Goal: Task Accomplishment & Management: Use online tool/utility

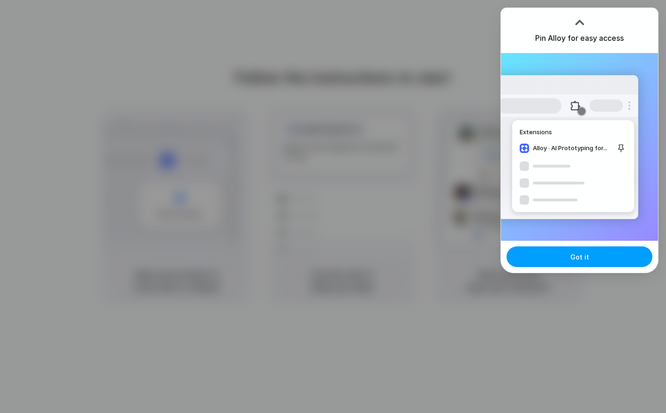
click at [554, 257] on button "Got it" at bounding box center [580, 256] width 146 height 21
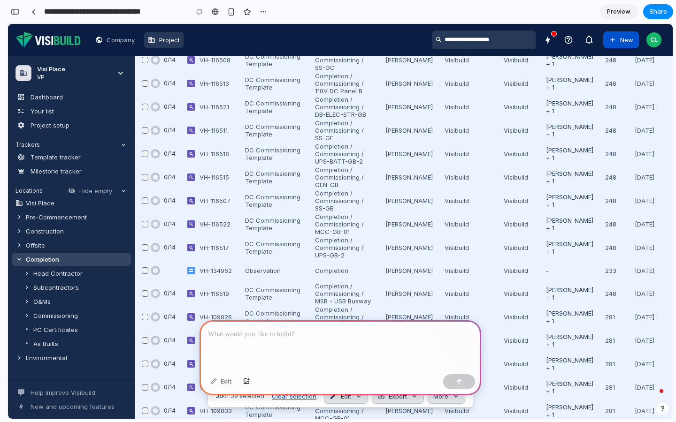
scroll to position [782, 0]
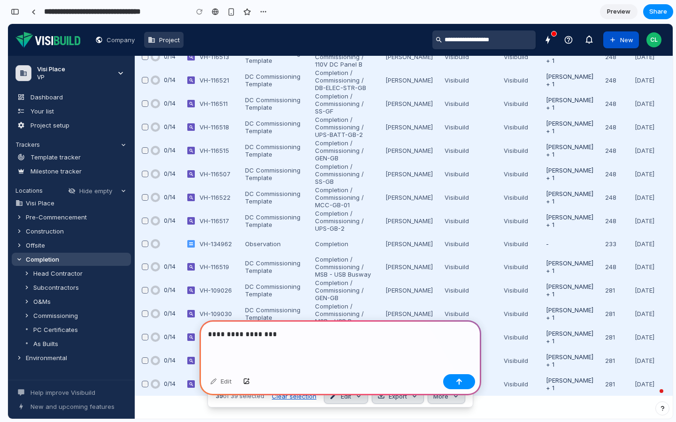
click at [291, 330] on p "**********" at bounding box center [340, 334] width 265 height 11
click at [305, 407] on div "39 of 39 selected Clear selection Edit Export More" at bounding box center [340, 396] width 266 height 23
click at [307, 401] on div "39 of 39 selected Clear selection Edit Export More" at bounding box center [340, 396] width 266 height 23
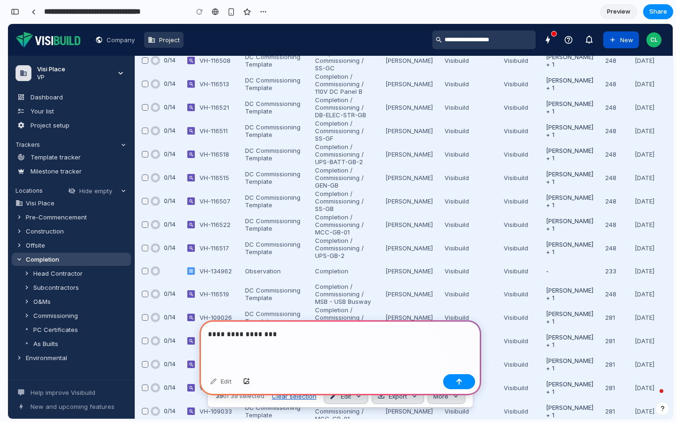
scroll to position [742, 0]
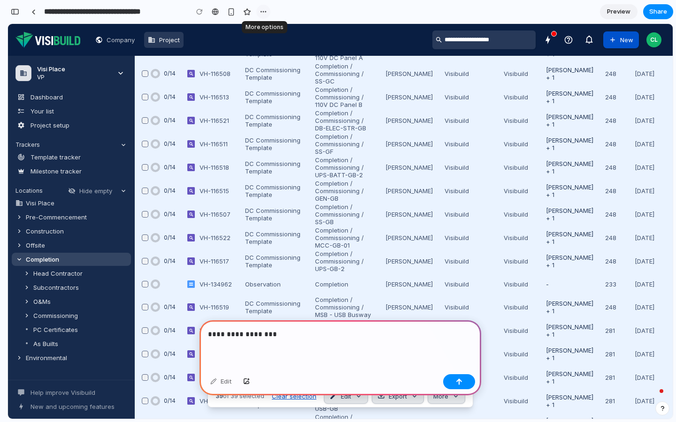
click at [266, 12] on div "button" at bounding box center [263, 12] width 8 height 8
click at [266, 12] on div "Duplicate Delete" at bounding box center [338, 211] width 676 height 422
click at [13, 9] on div "button" at bounding box center [15, 11] width 8 height 7
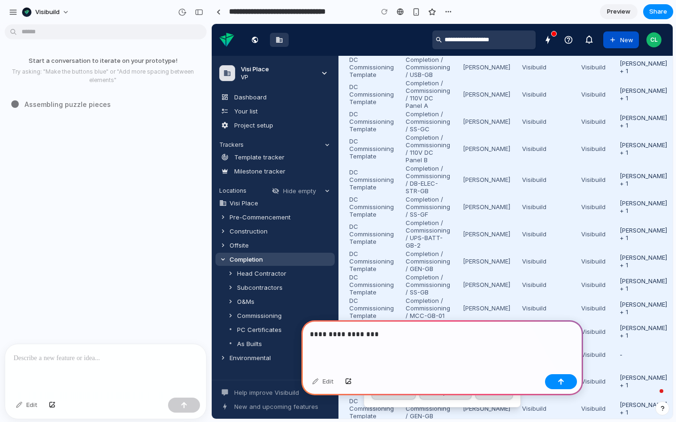
scroll to position [764, 0]
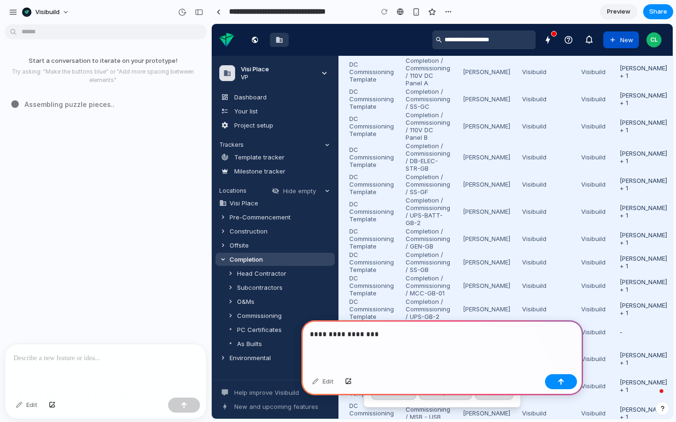
click at [13, 9] on div "button" at bounding box center [13, 12] width 8 height 8
click at [355, 339] on p "**********" at bounding box center [442, 334] width 265 height 11
click at [393, 338] on p "**********" at bounding box center [442, 334] width 265 height 11
drag, startPoint x: 646, startPoint y: 356, endPoint x: 435, endPoint y: 260, distance: 231.8
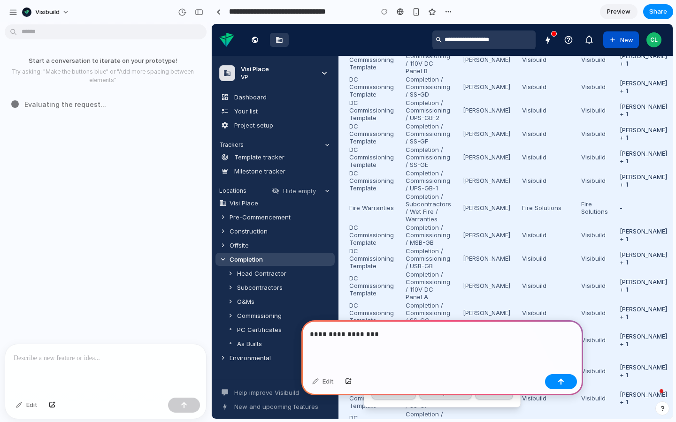
scroll to position [541, 0]
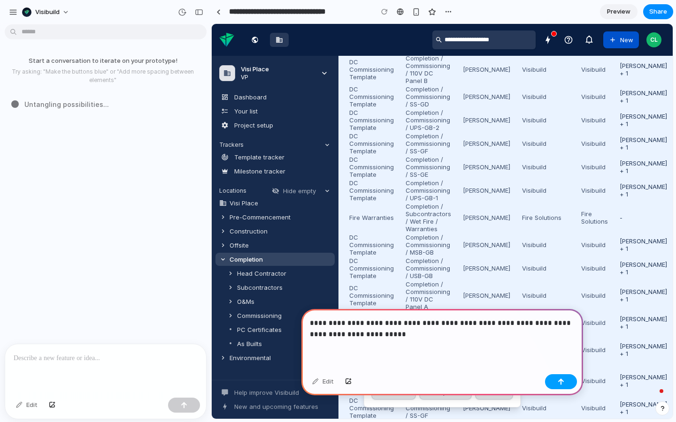
click at [565, 383] on button "button" at bounding box center [561, 381] width 32 height 15
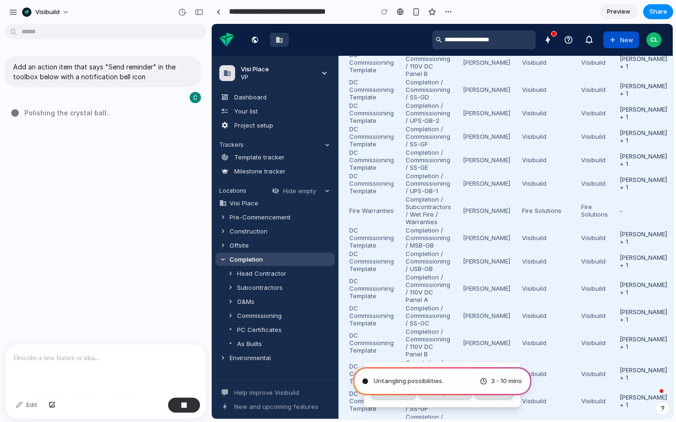
scroll to position [499, 0]
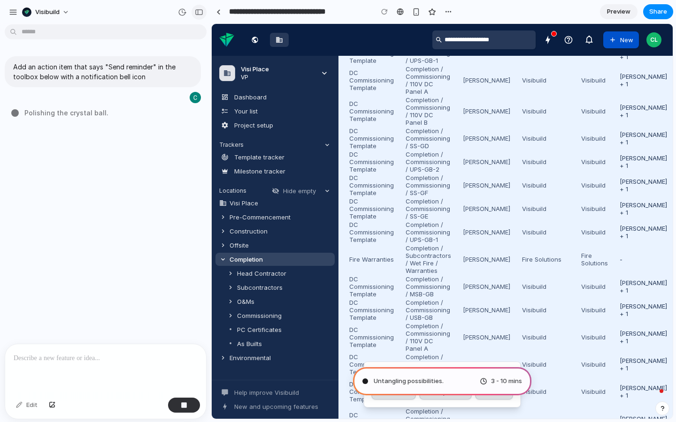
click at [199, 15] on button "button" at bounding box center [198, 12] width 15 height 15
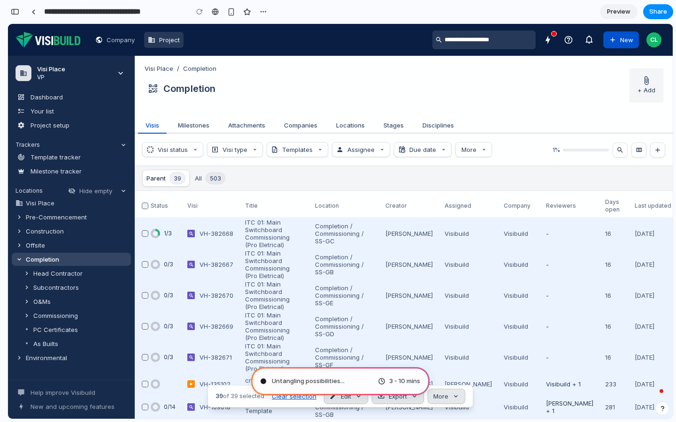
scroll to position [0, 0]
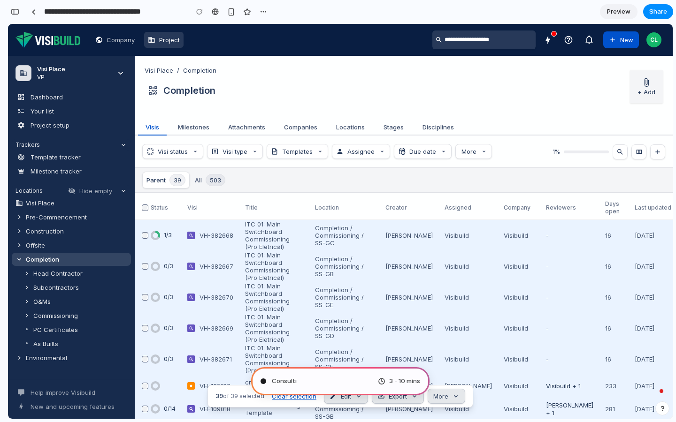
click at [146, 316] on td at bounding box center [142, 328] width 15 height 31
click at [340, 377] on span "Consulting the digital oracle .." at bounding box center [315, 381] width 87 height 9
click at [348, 384] on span "Scanning for unicorn potential ..." at bounding box center [319, 381] width 95 height 9
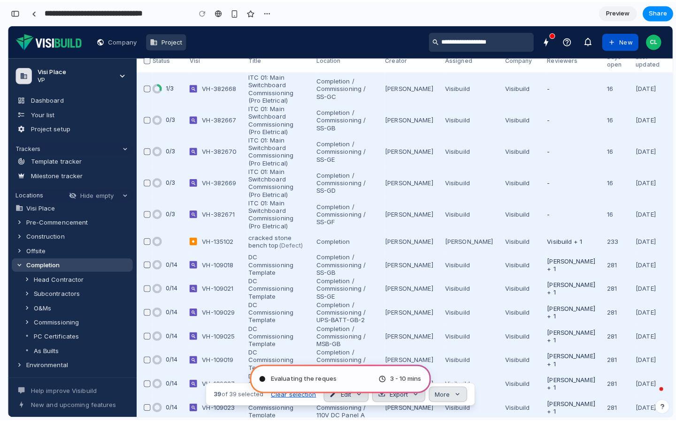
scroll to position [189, 0]
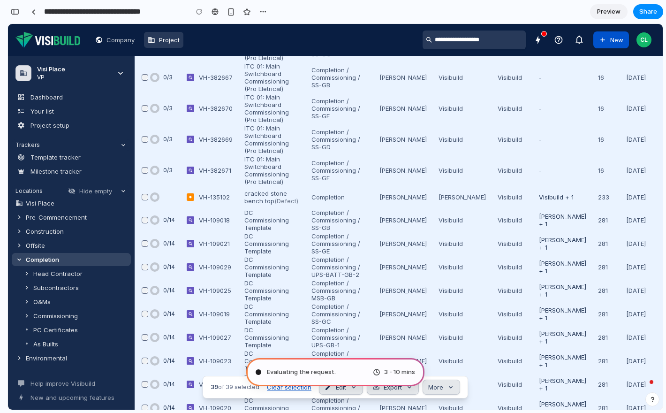
click at [312, 373] on span "Evaluating the request ." at bounding box center [301, 371] width 69 height 9
type input "**********"
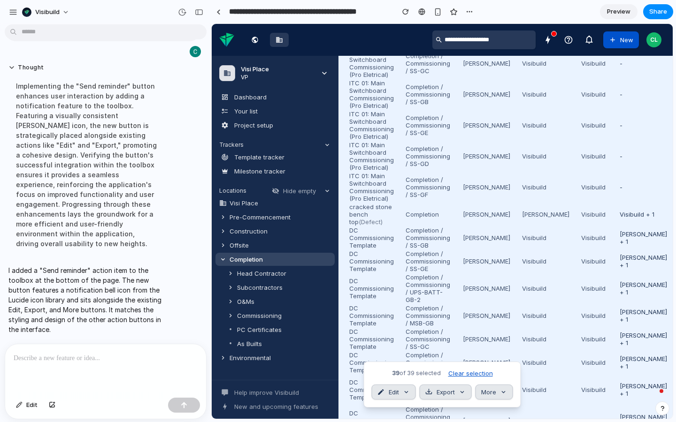
scroll to position [37, 0]
